Goal: Transaction & Acquisition: Purchase product/service

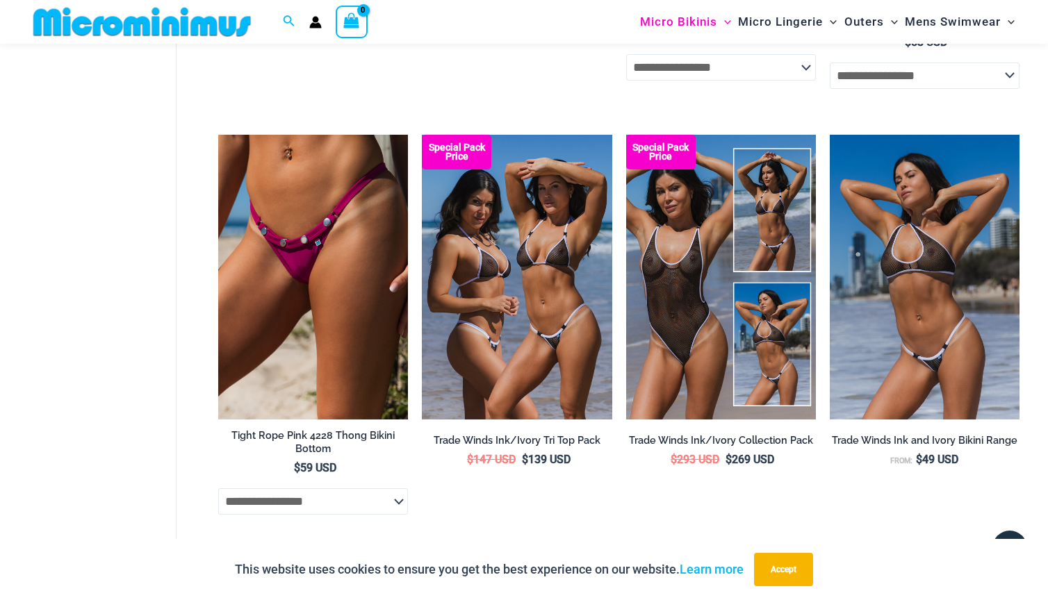
scroll to position [803, 0]
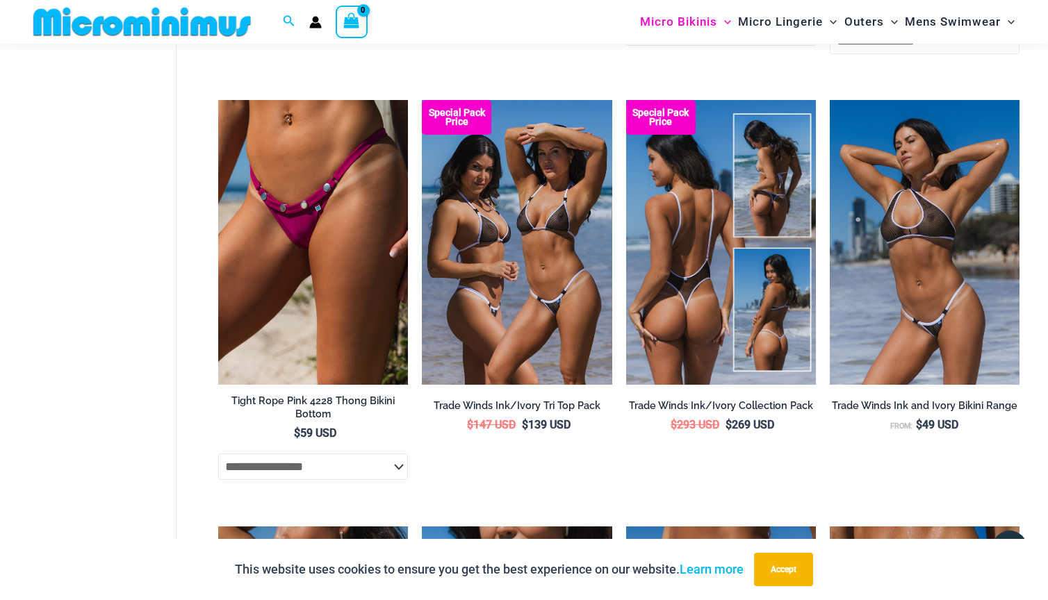
click at [668, 231] on img at bounding box center [721, 242] width 190 height 285
